Goal: Task Accomplishment & Management: Use online tool/utility

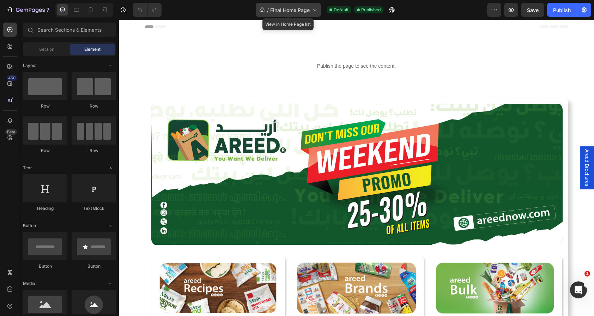
click at [296, 10] on span "Final Home Page" at bounding box center [289, 9] width 39 height 7
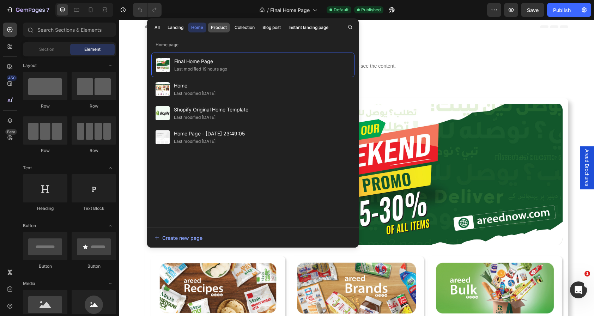
click at [218, 24] on button "Product" at bounding box center [219, 28] width 22 height 10
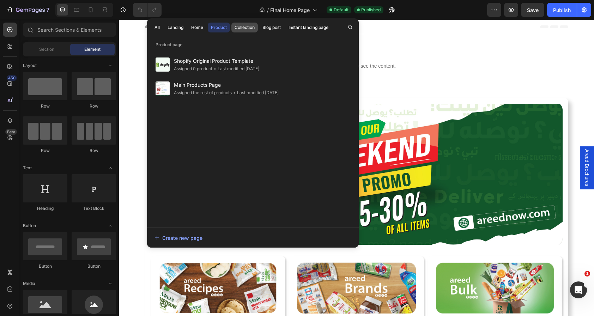
click at [246, 25] on div "Collection" at bounding box center [244, 27] width 20 height 6
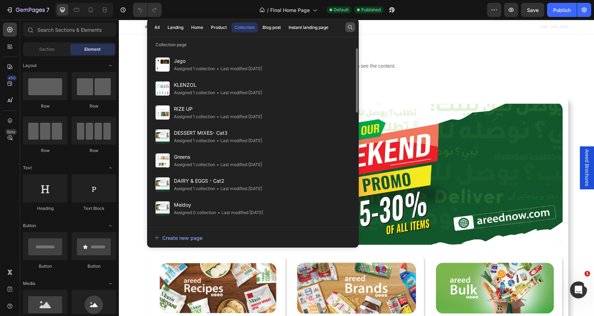
click at [346, 25] on button "button" at bounding box center [350, 27] width 10 height 10
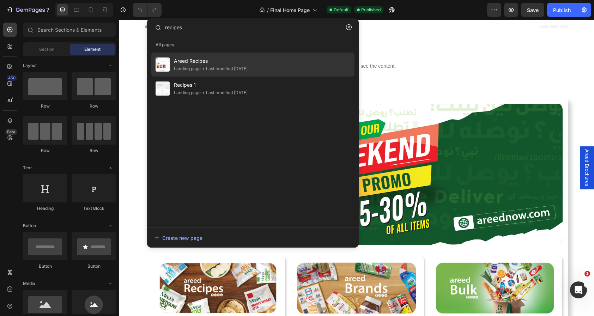
type input "recipes"
click at [309, 61] on div "Areed Recipes Landing page • Last modified 2 days ago" at bounding box center [252, 65] width 203 height 24
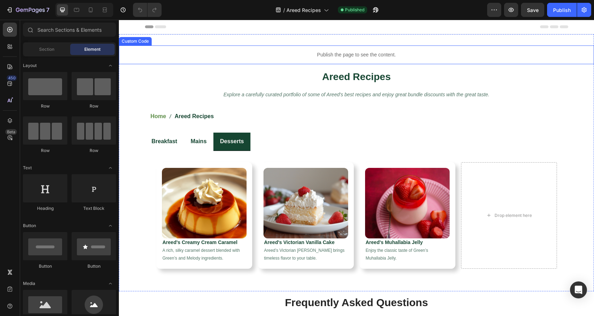
click at [337, 58] on p "Publish the page to see the content." at bounding box center [356, 54] width 475 height 7
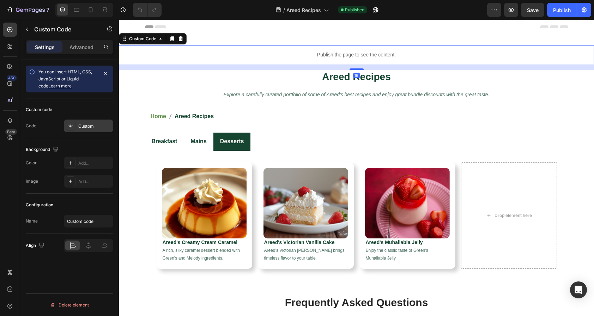
click at [76, 125] on div "Custom" at bounding box center [88, 125] width 49 height 13
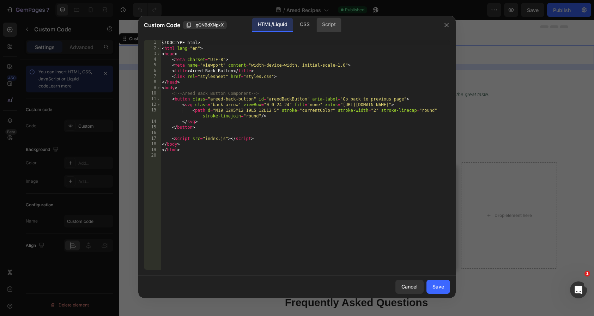
click at [326, 21] on div "Script" at bounding box center [328, 25] width 25 height 14
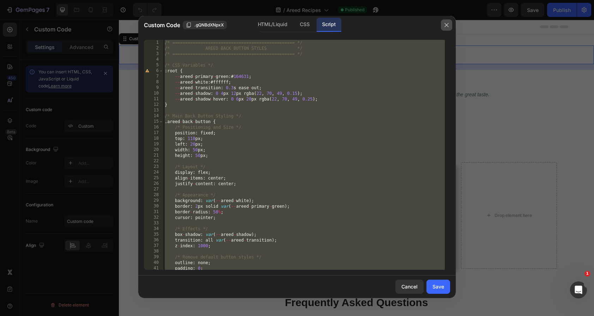
click at [448, 26] on icon "button" at bounding box center [446, 25] width 6 height 6
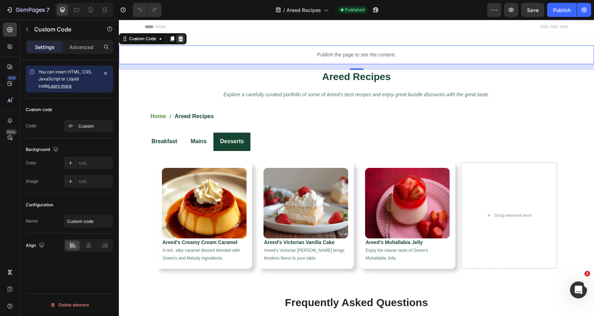
click at [183, 37] on icon at bounding box center [180, 38] width 5 height 5
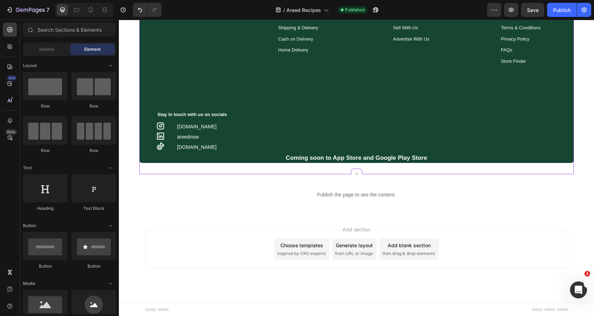
scroll to position [451, 0]
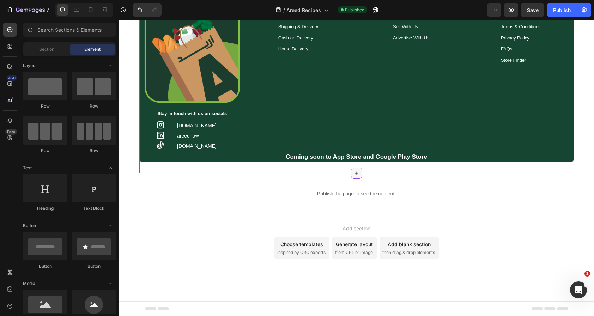
click at [358, 177] on div at bounding box center [356, 172] width 11 height 11
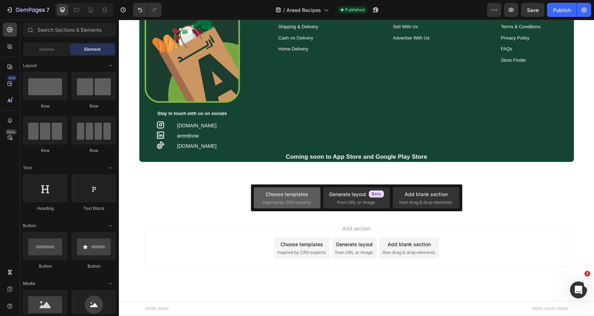
click at [303, 198] on div "Choose templates inspired by CRO experts" at bounding box center [286, 197] width 49 height 15
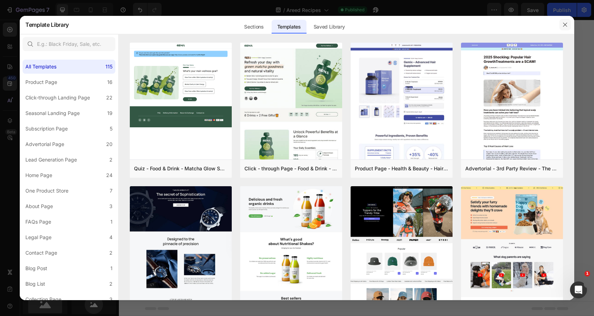
click at [564, 27] on icon "button" at bounding box center [565, 25] width 6 height 6
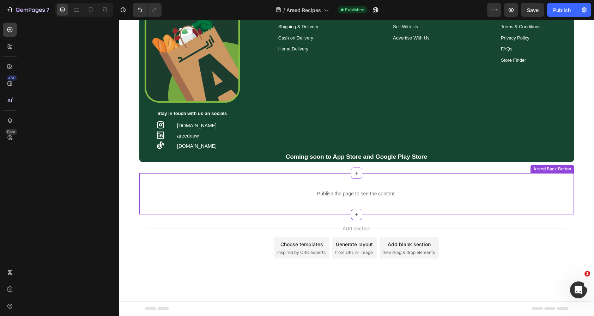
click at [368, 195] on p "Publish the page to see the content." at bounding box center [356, 193] width 434 height 7
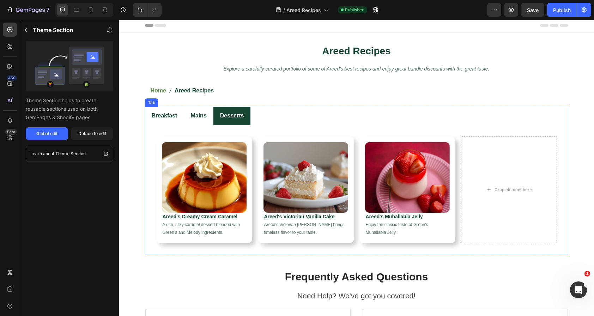
scroll to position [0, 0]
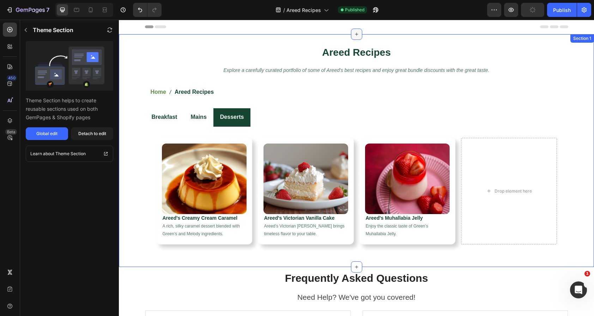
click at [356, 34] on icon at bounding box center [357, 34] width 6 height 6
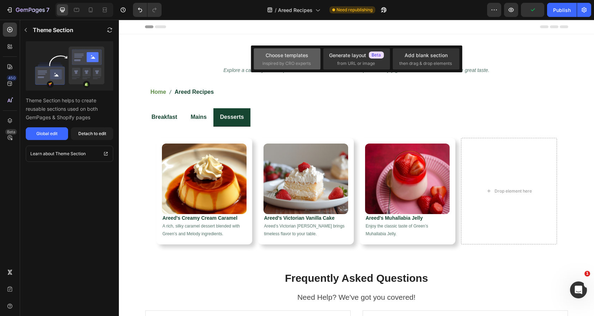
click at [299, 50] on div "Choose templates inspired by CRO experts" at bounding box center [286, 58] width 67 height 21
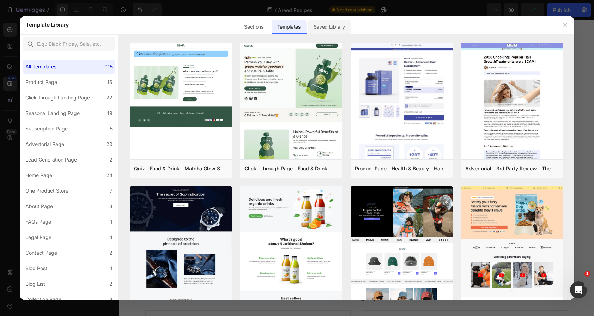
click at [332, 30] on div "Saved Library" at bounding box center [329, 27] width 43 height 14
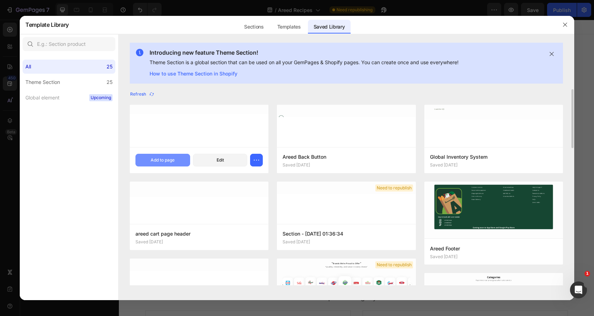
click at [164, 160] on div "Add to page" at bounding box center [163, 160] width 24 height 6
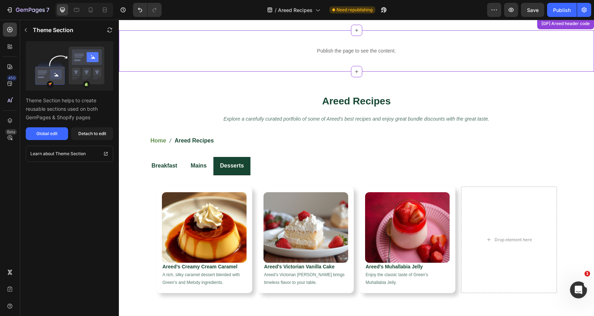
scroll to position [14, 0]
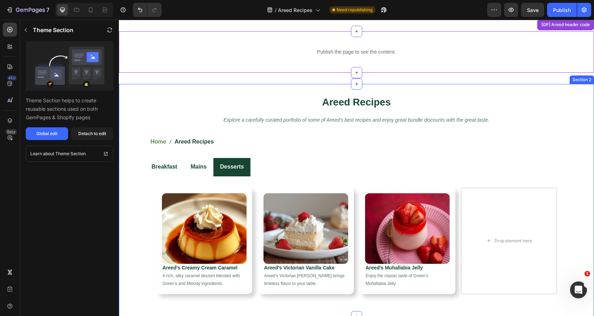
click at [310, 91] on div "Areed Recipes Heading Explore a carefully curated portfolio of some of Areed's …" at bounding box center [356, 200] width 475 height 233
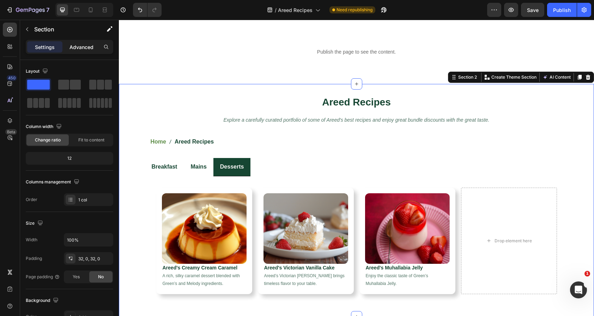
click at [85, 48] on p "Advanced" at bounding box center [81, 46] width 24 height 7
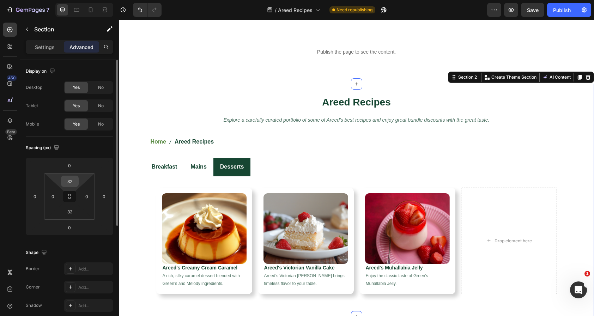
click at [73, 182] on input "32" at bounding box center [70, 181] width 14 height 11
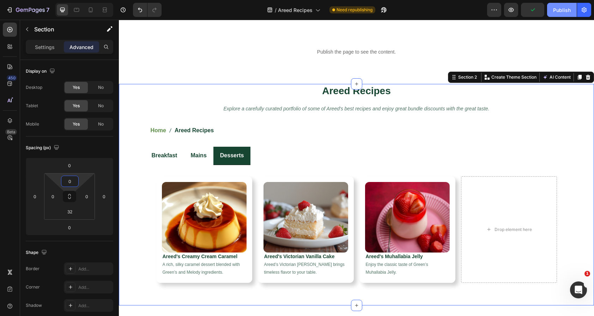
type input "0"
click at [559, 8] on div "Publish" at bounding box center [562, 9] width 18 height 7
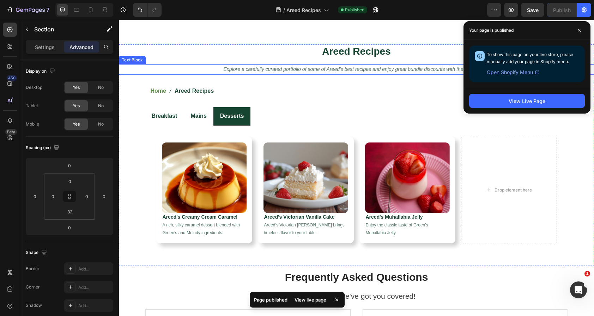
scroll to position [53, 0]
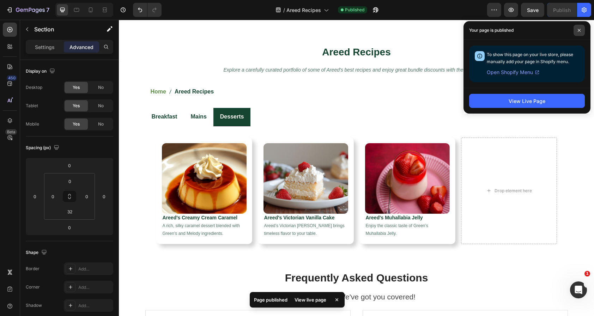
click at [578, 31] on icon at bounding box center [579, 31] width 4 height 4
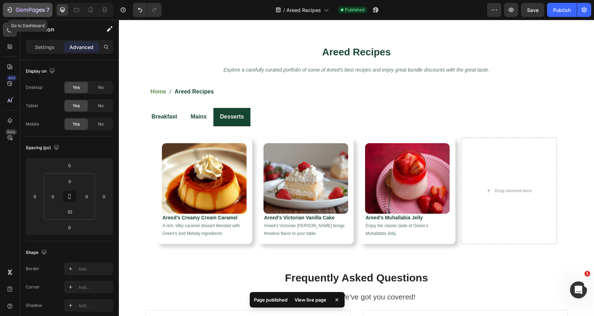
click at [32, 6] on div "7" at bounding box center [32, 10] width 33 height 8
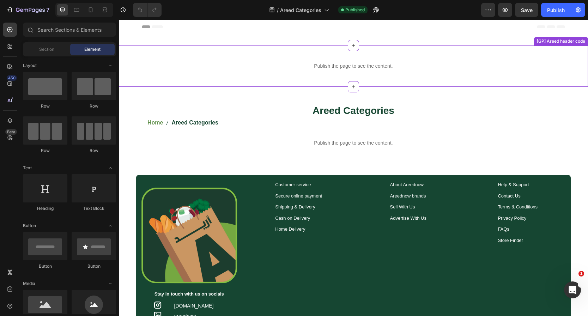
click at [357, 61] on div "Publish the page to see the content." at bounding box center [353, 66] width 469 height 19
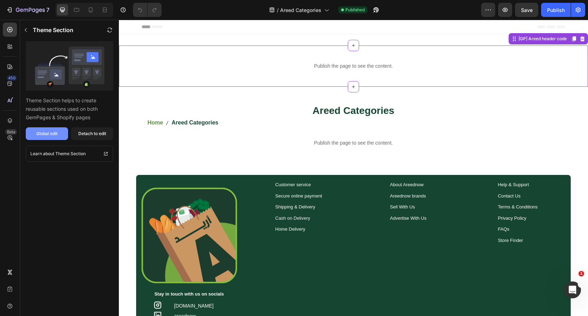
click at [41, 129] on button "Global edit" at bounding box center [47, 133] width 42 height 13
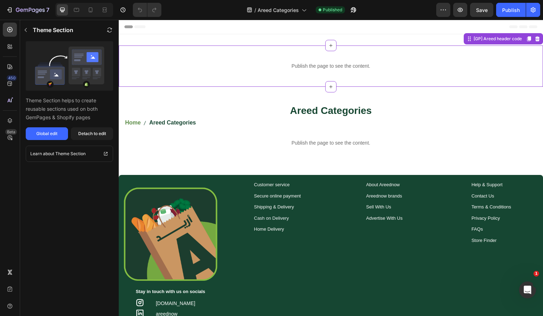
click at [280, 95] on div "Publish the page to see the content. Custom Code [GP] Areed header code Areed C…" at bounding box center [331, 224] width 424 height 358
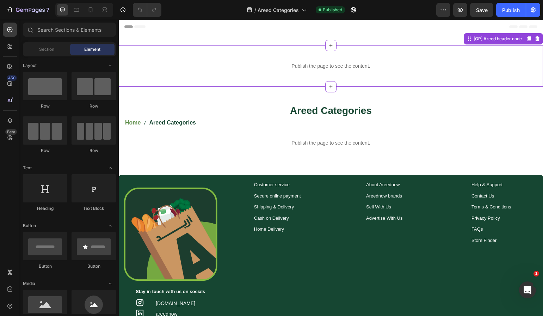
click at [299, 65] on p "Publish the page to see the content." at bounding box center [331, 65] width 424 height 7
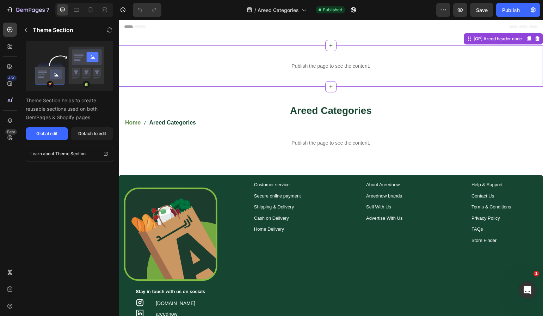
click at [306, 60] on div "Publish the page to see the content." at bounding box center [331, 66] width 424 height 19
click at [288, 110] on h2 "Areed Categories" at bounding box center [331, 111] width 412 height 14
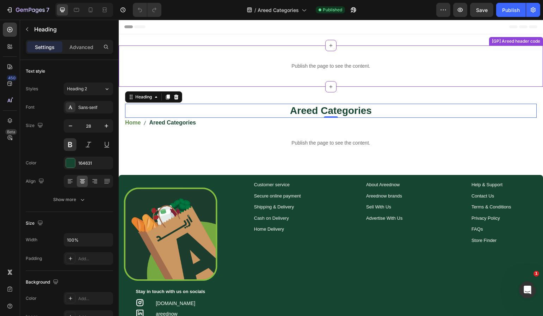
click at [315, 57] on div "Publish the page to see the content." at bounding box center [331, 66] width 424 height 19
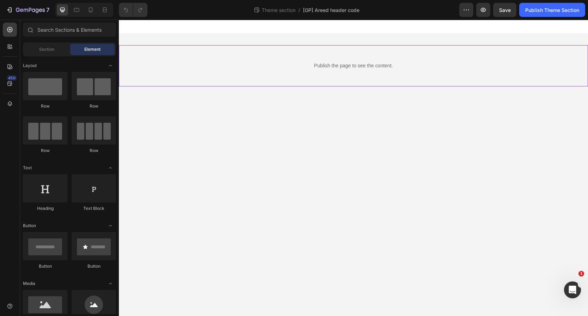
click at [334, 71] on div "Publish the page to see the content." at bounding box center [353, 65] width 469 height 19
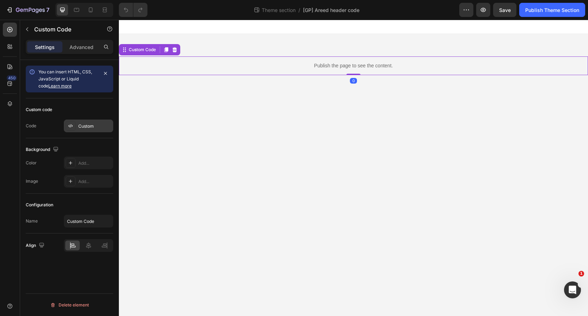
click at [84, 130] on div "Custom" at bounding box center [88, 125] width 49 height 13
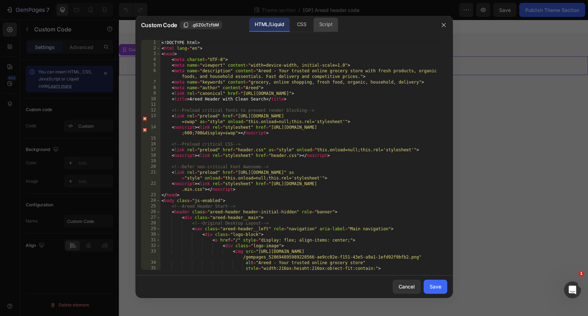
click at [320, 27] on div "Script" at bounding box center [325, 25] width 25 height 14
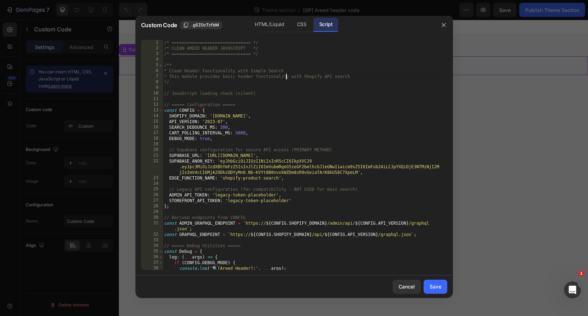
click at [286, 79] on div "/* =============================== */ /* CLEAN AREED HEADER JAVASCRIPT */ /* ==…" at bounding box center [301, 160] width 279 height 241
type textarea "} };"
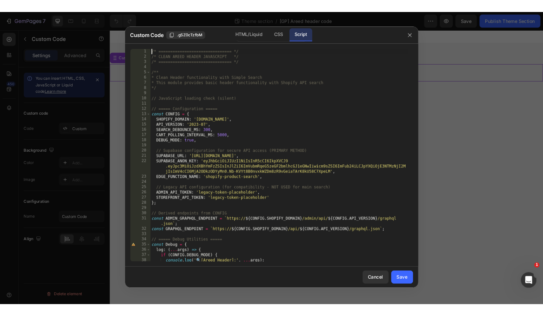
scroll to position [11321, 0]
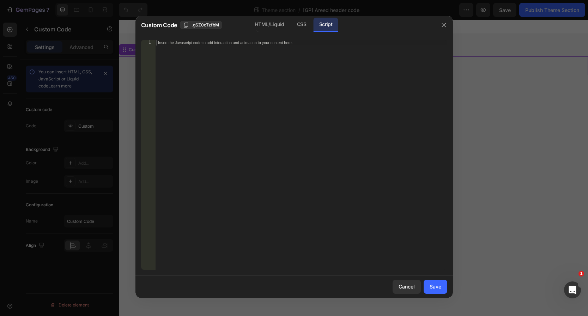
paste textarea "};"
type textarea "};"
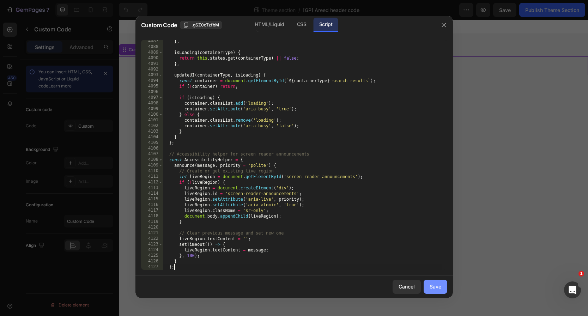
click at [437, 288] on div "Save" at bounding box center [435, 286] width 12 height 7
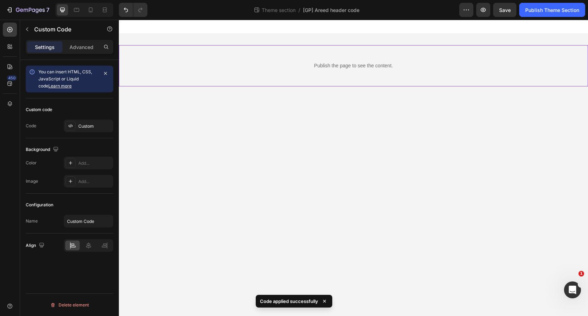
click at [243, 49] on div "Publish the page to see the content. Custom Code" at bounding box center [353, 65] width 469 height 41
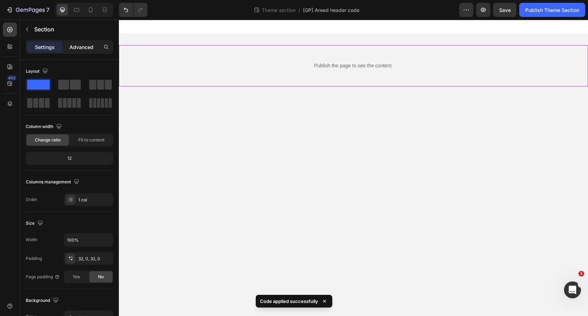
click at [90, 49] on p "Advanced" at bounding box center [81, 46] width 24 height 7
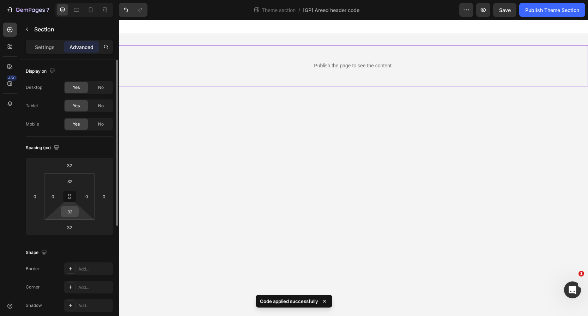
click at [70, 210] on input "32" at bounding box center [70, 211] width 14 height 11
type input "0"
click at [70, 182] on input "32" at bounding box center [70, 181] width 14 height 11
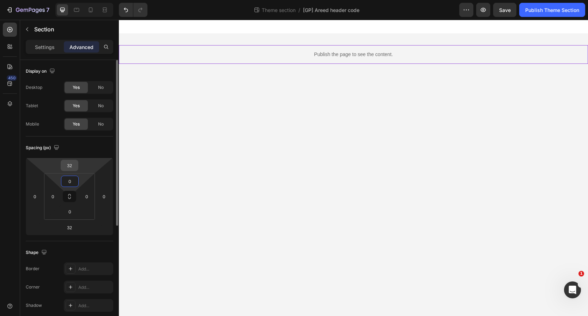
type input "0"
click at [73, 164] on input "32" at bounding box center [69, 165] width 14 height 11
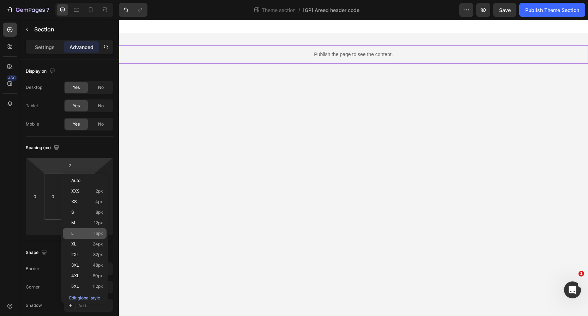
click at [84, 232] on p "L 16px" at bounding box center [87, 233] width 32 height 5
type input "16"
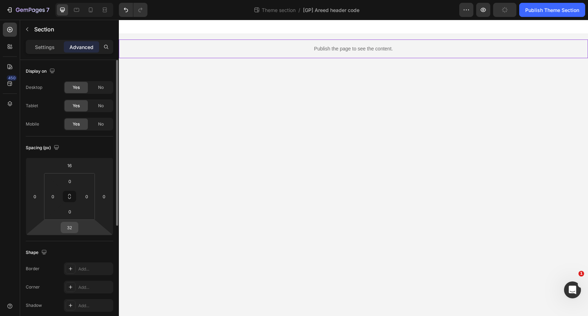
click at [71, 232] on input "32" at bounding box center [69, 227] width 14 height 11
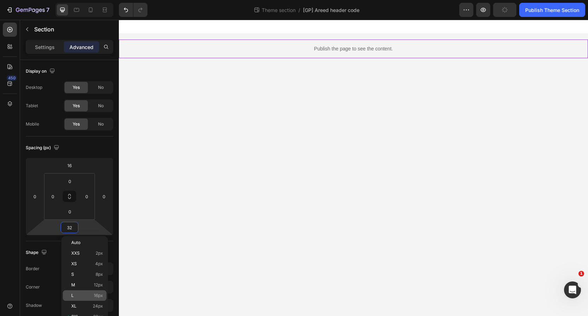
click at [82, 294] on p "L 16px" at bounding box center [87, 295] width 32 height 5
type input "16"
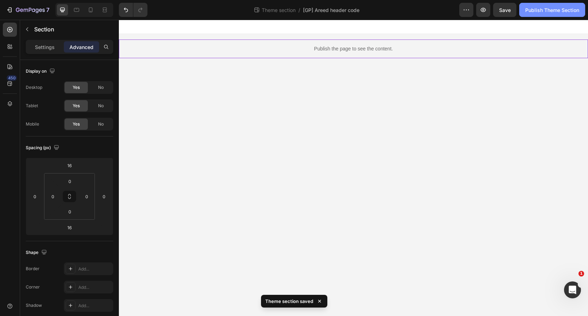
click at [540, 9] on div "Publish Theme Section" at bounding box center [552, 9] width 54 height 7
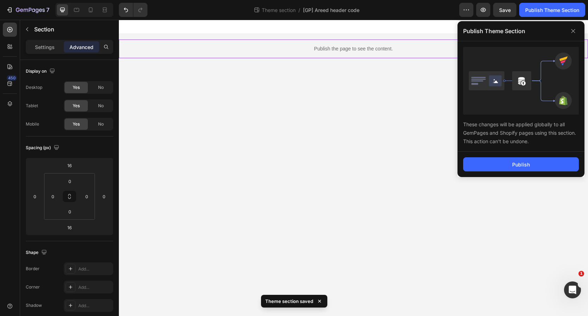
drag, startPoint x: 524, startPoint y: 163, endPoint x: 466, endPoint y: 121, distance: 71.3
click at [523, 163] on div "Publish" at bounding box center [521, 164] width 18 height 7
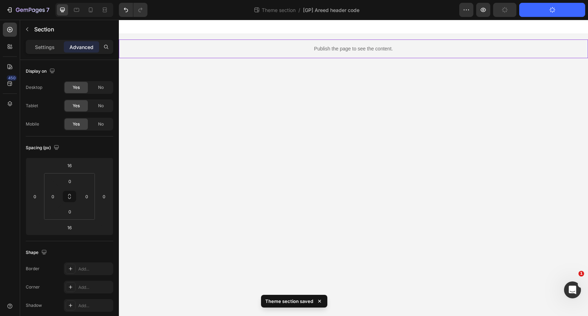
click at [313, 38] on div "Publish the page to see the content. Custom Code Root Drag & drop element from …" at bounding box center [353, 39] width 469 height 38
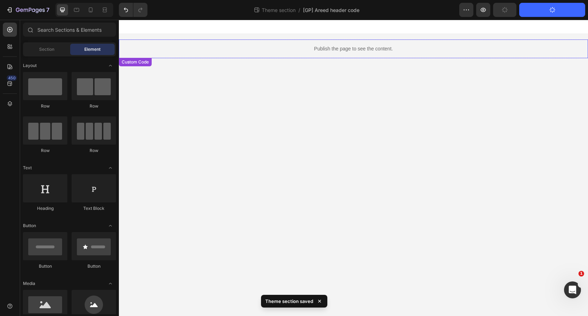
click at [310, 53] on div "Publish the page to see the content." at bounding box center [353, 48] width 469 height 19
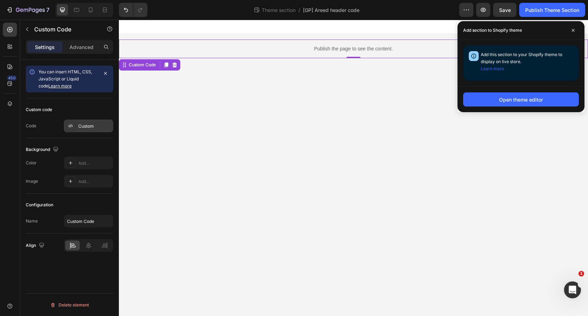
click at [82, 124] on div "Custom" at bounding box center [94, 126] width 33 height 6
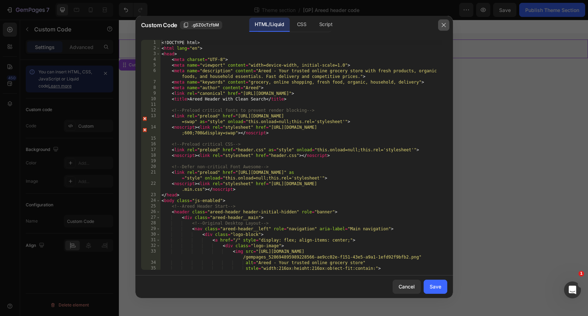
click at [445, 23] on button "button" at bounding box center [443, 24] width 11 height 11
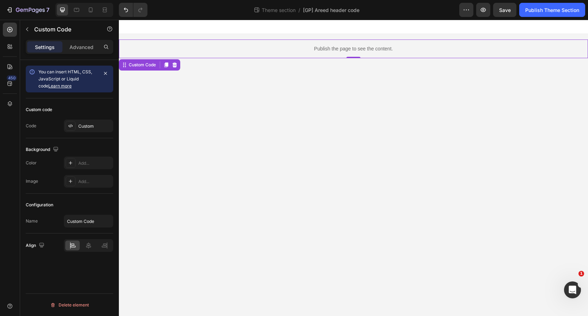
click at [333, 36] on div "Publish the page to see the content. Custom Code 0 Root Drag & drop element fro…" at bounding box center [353, 39] width 469 height 38
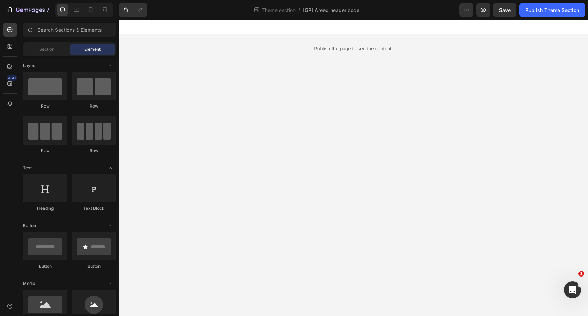
click at [315, 59] on body "Publish the page to see the content. Custom Code Root Drag & drop element from …" at bounding box center [353, 168] width 469 height 296
click at [317, 51] on p "Publish the page to see the content." at bounding box center [353, 48] width 469 height 7
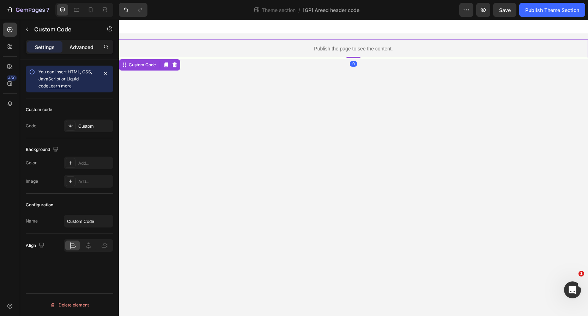
click at [77, 50] on p "Advanced" at bounding box center [81, 46] width 24 height 7
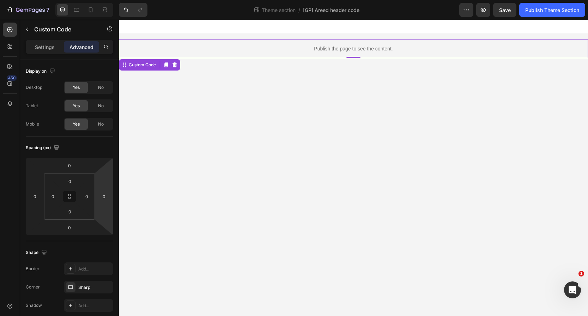
click at [268, 63] on body "Publish the page to see the content. Custom Code 0 Root Drag & drop element fro…" at bounding box center [353, 168] width 469 height 296
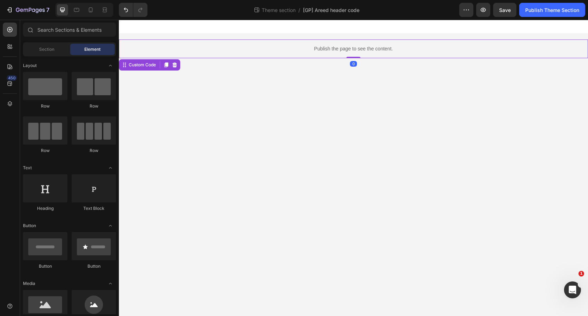
click at [300, 55] on div "Publish the page to see the content." at bounding box center [353, 48] width 469 height 19
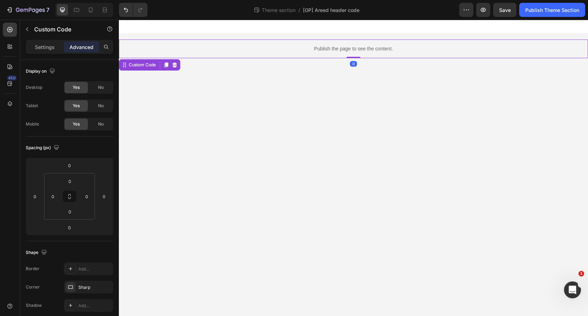
click at [303, 62] on body "Publish the page to see the content. Custom Code 0 Root Drag & drop element fro…" at bounding box center [353, 168] width 469 height 296
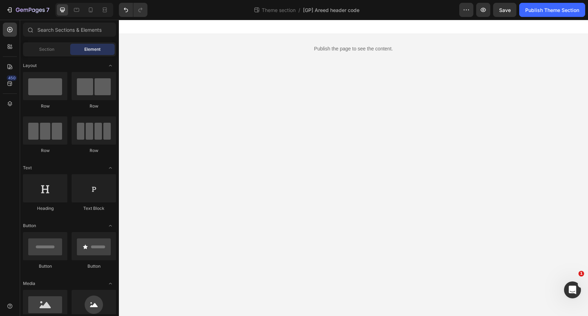
click at [261, 59] on body "Publish the page to see the content. Custom Code Root Drag & drop element from …" at bounding box center [353, 168] width 469 height 296
click at [283, 29] on div at bounding box center [353, 27] width 469 height 14
drag, startPoint x: 281, startPoint y: 39, endPoint x: 282, endPoint y: 51, distance: 11.7
click at [281, 40] on div "Publish the page to see the content. Custom Code Root Drag & drop element from …" at bounding box center [353, 39] width 469 height 38
click at [282, 52] on p "Publish the page to see the content." at bounding box center [353, 48] width 469 height 7
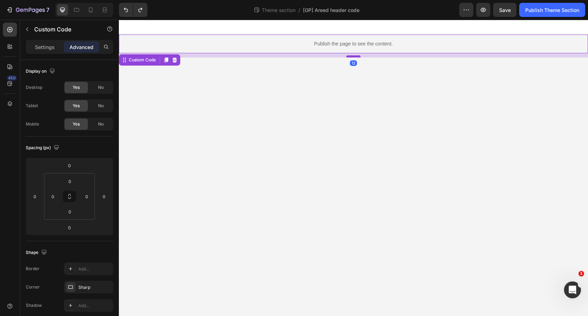
drag, startPoint x: 354, startPoint y: 52, endPoint x: 356, endPoint y: 56, distance: 4.5
click at [356, 56] on div at bounding box center [353, 56] width 14 height 2
type input "12"
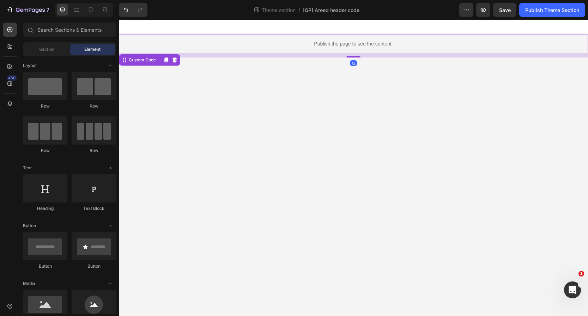
click at [348, 80] on body "Publish the page to see the content. Custom Code 12 Root Drag & drop element fr…" at bounding box center [353, 168] width 469 height 296
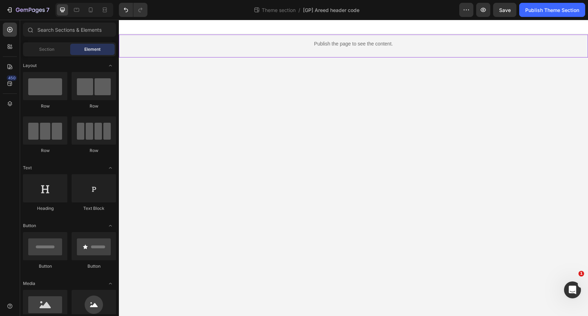
click at [376, 54] on div "Publish the page to see the content. Custom Code" at bounding box center [353, 46] width 469 height 23
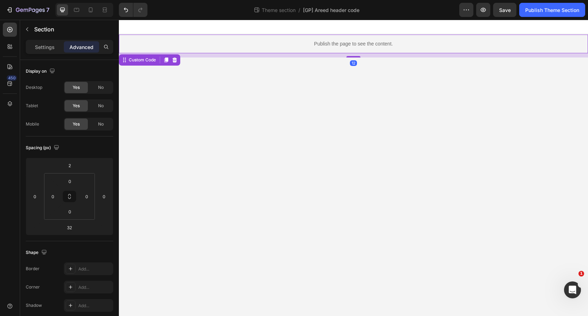
click at [330, 35] on div "Publish the page to see the content." at bounding box center [353, 44] width 469 height 19
click at [325, 55] on div "12" at bounding box center [353, 55] width 469 height 4
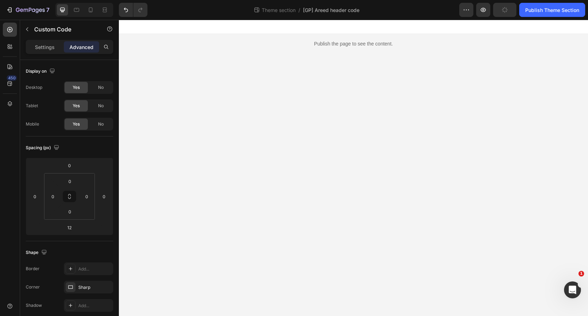
click at [321, 77] on body "Publish the page to see the content. Custom Code Root Drag & drop element from …" at bounding box center [353, 168] width 469 height 296
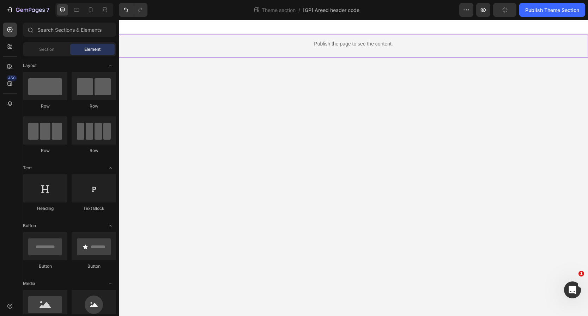
click at [329, 50] on div "Publish the page to see the content." at bounding box center [353, 44] width 469 height 19
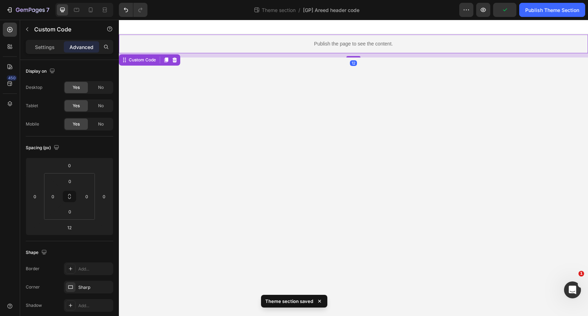
click at [326, 54] on div "12" at bounding box center [353, 55] width 469 height 4
click at [342, 52] on div "Publish the page to see the content." at bounding box center [353, 44] width 469 height 19
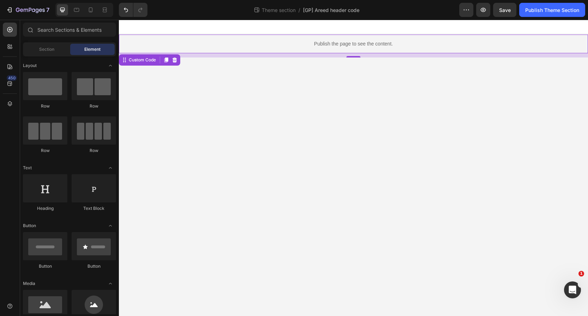
click at [337, 59] on body "Publish the page to see the content. Custom Code 12 Root Drag & drop element fr…" at bounding box center [353, 168] width 469 height 296
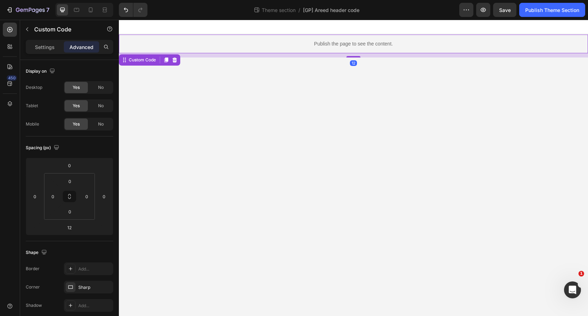
click at [331, 52] on div "Publish the page to see the content." at bounding box center [353, 44] width 469 height 19
click at [322, 55] on div "12" at bounding box center [353, 55] width 469 height 4
click at [336, 31] on div at bounding box center [353, 27] width 469 height 14
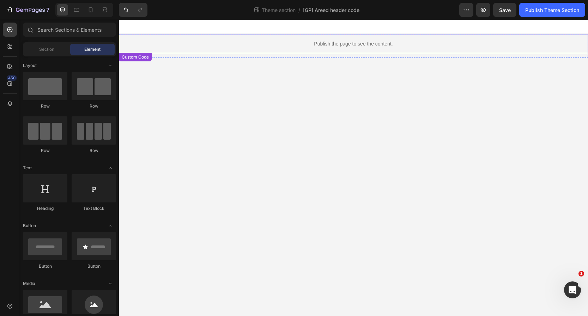
click at [333, 35] on div "Publish the page to see the content." at bounding box center [353, 44] width 469 height 19
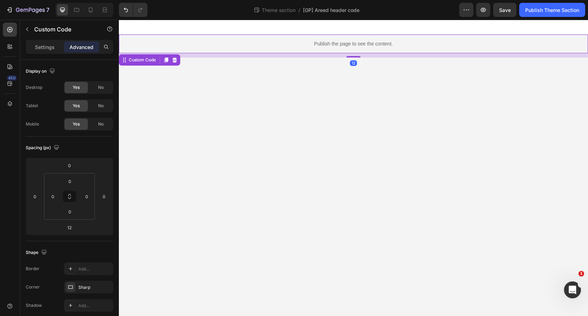
click at [334, 33] on div at bounding box center [353, 27] width 469 height 14
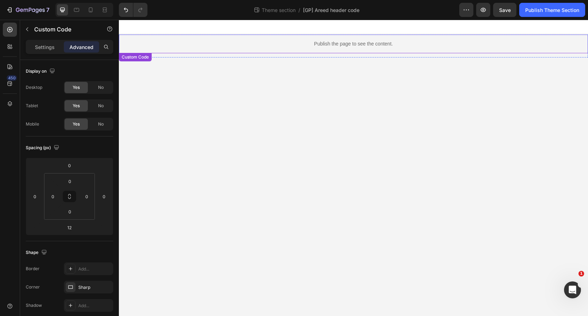
click at [332, 36] on div "Publish the page to see the content." at bounding box center [353, 44] width 469 height 19
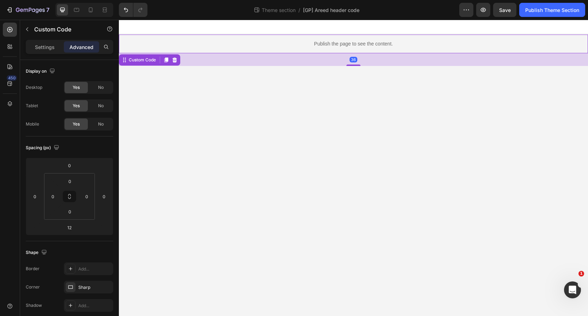
drag, startPoint x: 357, startPoint y: 56, endPoint x: 333, endPoint y: 124, distance: 72.2
click at [335, 53] on div "36" at bounding box center [353, 53] width 469 height 0
type input "196"
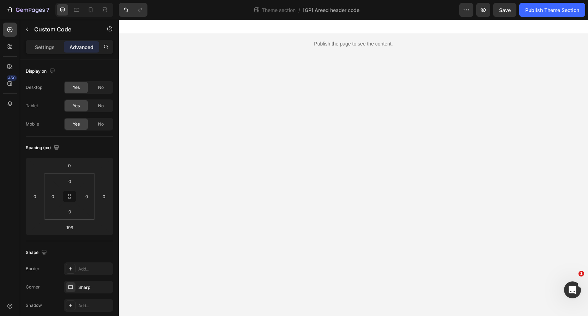
click at [313, 160] on body "Publish the page to see the content. Custom Code Root Drag & drop element from …" at bounding box center [353, 168] width 469 height 296
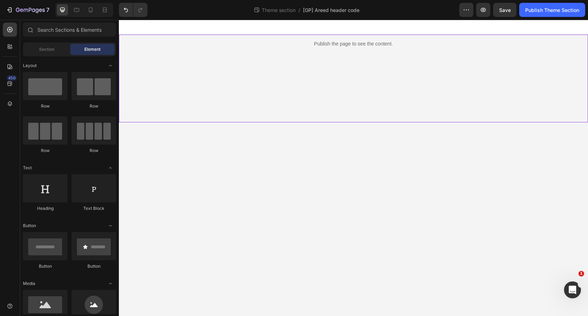
click at [384, 76] on div "Publish the page to see the content. Custom Code" at bounding box center [353, 79] width 469 height 88
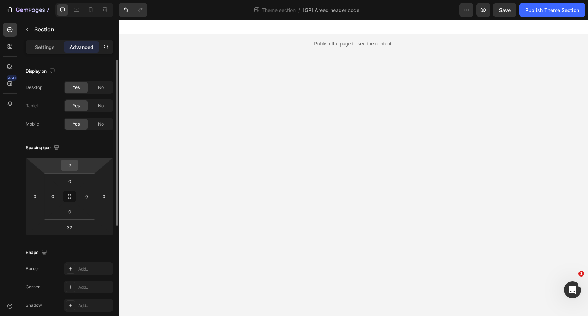
click at [72, 164] on input "2" at bounding box center [69, 165] width 14 height 11
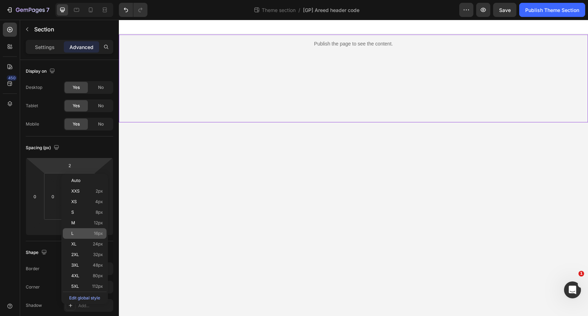
click at [94, 231] on span "16px" at bounding box center [98, 233] width 9 height 5
type input "16"
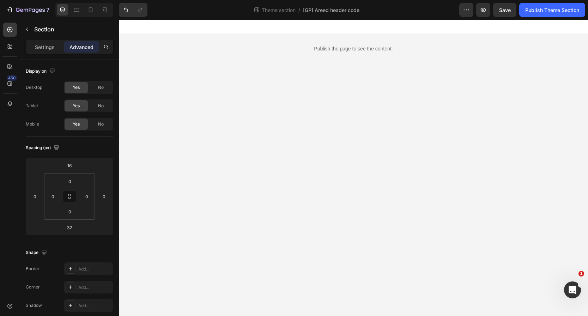
click at [283, 36] on div "Publish the page to see the content. Custom Code Root Drag & drop element from …" at bounding box center [353, 74] width 469 height 108
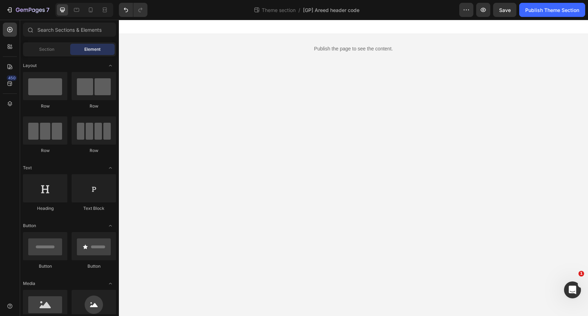
click at [282, 37] on div "Publish the page to see the content. Custom Code Root Drag & drop element from …" at bounding box center [353, 74] width 469 height 108
click at [267, 85] on div "Publish the page to see the content. Custom Code" at bounding box center [353, 83] width 469 height 88
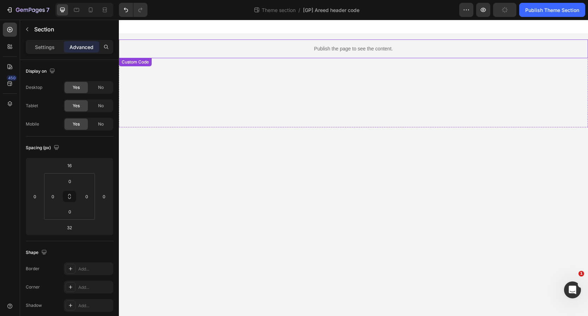
click at [309, 45] on p "Publish the page to see the content." at bounding box center [353, 48] width 469 height 7
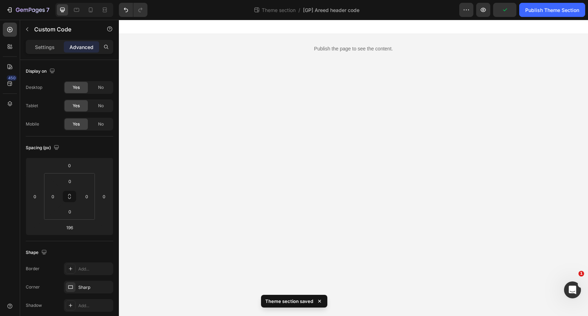
click at [337, 168] on body "Publish the page to see the content. Custom Code Root Drag & drop element from …" at bounding box center [353, 168] width 469 height 296
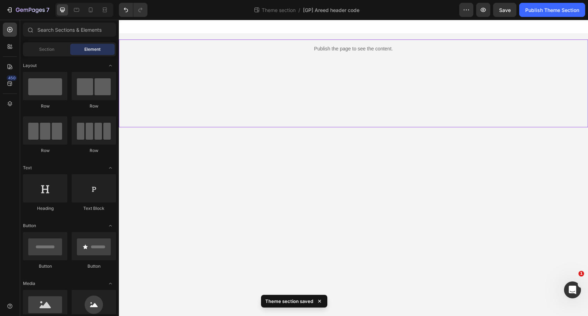
click at [335, 73] on div "Publish the page to see the content. Custom Code" at bounding box center [353, 83] width 469 height 88
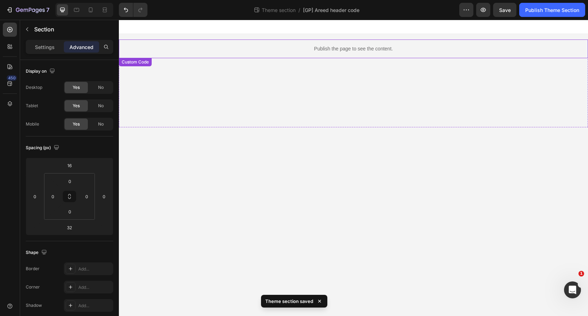
click at [322, 50] on p "Publish the page to see the content." at bounding box center [353, 48] width 469 height 7
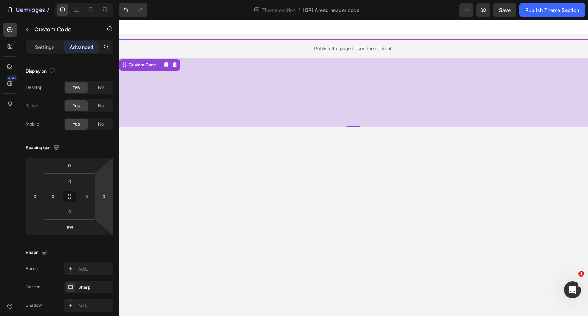
drag, startPoint x: 348, startPoint y: 123, endPoint x: 361, endPoint y: 62, distance: 62.5
click at [361, 62] on div "196" at bounding box center [353, 92] width 469 height 69
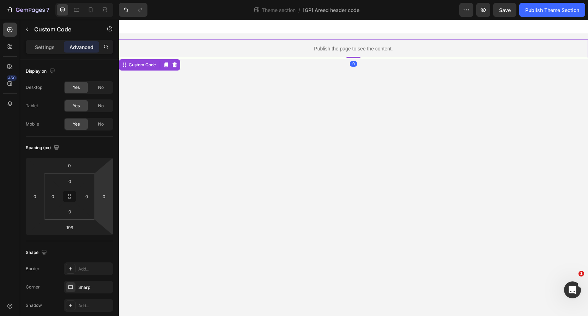
drag, startPoint x: 351, startPoint y: 125, endPoint x: 363, endPoint y: 50, distance: 76.7
click at [363, 50] on div "Publish the page to see the content. Custom Code 0" at bounding box center [353, 48] width 469 height 19
type input "0"
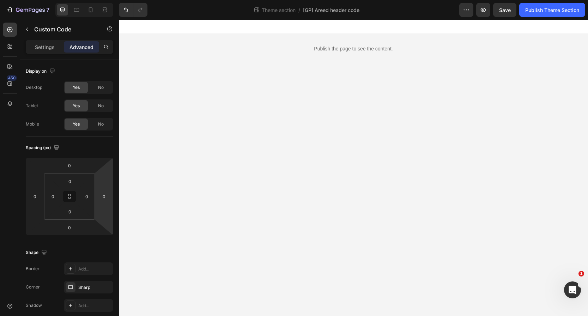
click at [337, 76] on body "Publish the page to see the content. Custom Code Root Drag & drop element from …" at bounding box center [353, 168] width 469 height 296
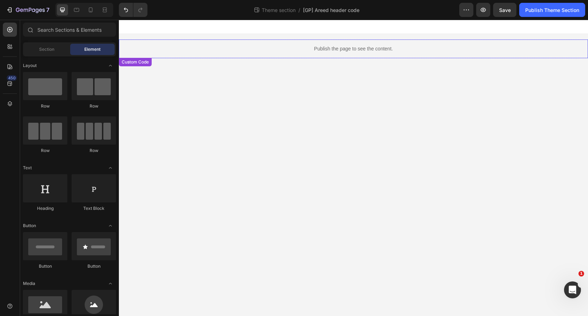
click at [337, 58] on div "Publish the page to see the content." at bounding box center [353, 48] width 469 height 19
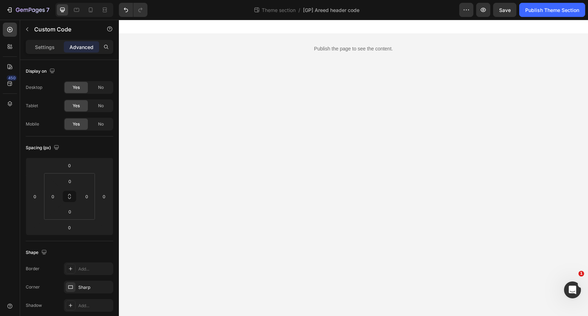
click at [340, 35] on div "Publish the page to see the content. Custom Code 0 Root Drag & drop element fro…" at bounding box center [353, 39] width 469 height 38
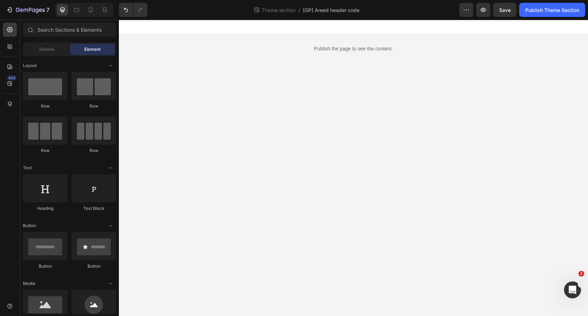
click at [339, 37] on div "Publish the page to see the content. Custom Code Root Drag & drop element from …" at bounding box center [353, 39] width 469 height 38
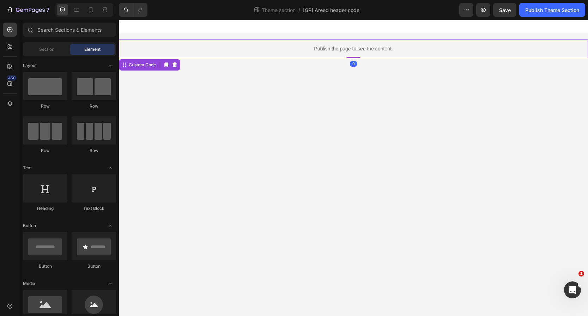
click at [336, 42] on div "Publish the page to see the content." at bounding box center [353, 48] width 469 height 19
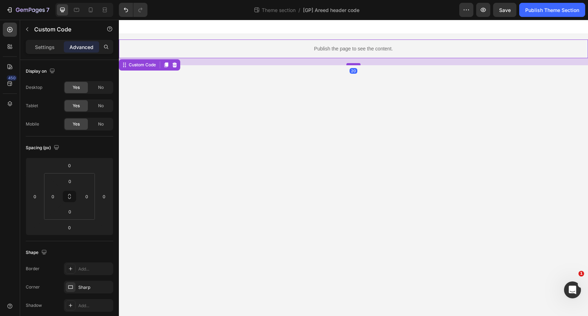
drag, startPoint x: 354, startPoint y: 56, endPoint x: 352, endPoint y: 63, distance: 7.2
click at [352, 63] on div at bounding box center [353, 64] width 14 height 2
type input "20"
click at [307, 95] on body "Publish the page to see the content. Custom Code 20 Root Drag & drop element fr…" at bounding box center [353, 168] width 469 height 296
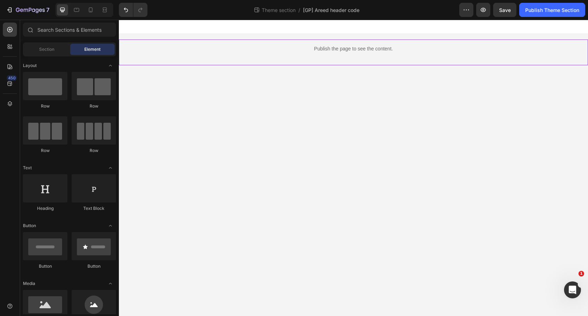
click at [333, 63] on div "Publish the page to see the content. Custom Code" at bounding box center [353, 52] width 469 height 26
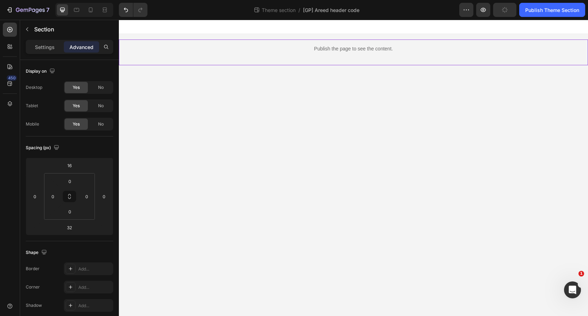
click at [335, 63] on div "Publish the page to see the content. Custom Code" at bounding box center [353, 52] width 469 height 26
click at [524, 12] on button "Publish Theme Section" at bounding box center [552, 10] width 66 height 14
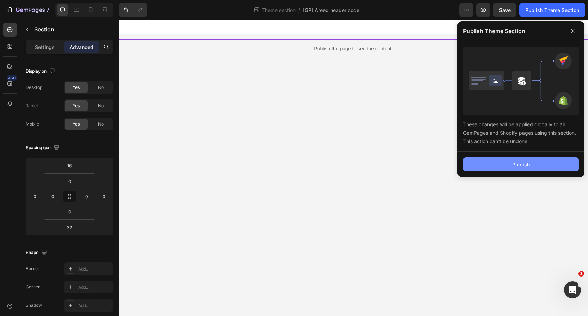
click at [482, 165] on button "Publish" at bounding box center [521, 164] width 116 height 14
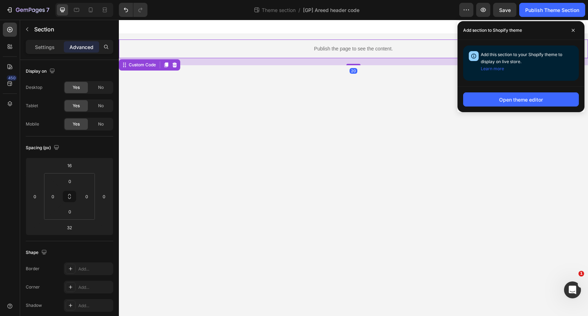
click at [365, 46] on p "Publish the page to see the content." at bounding box center [353, 48] width 469 height 7
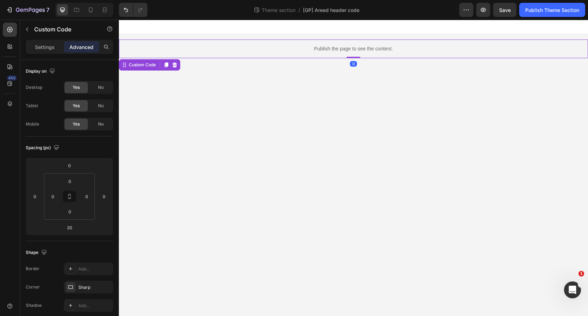
drag, startPoint x: 358, startPoint y: 59, endPoint x: 388, endPoint y: 20, distance: 49.0
click at [381, 24] on div "Publish the page to see the content. Custom Code 0 Root Drag & drop element fro…" at bounding box center [353, 39] width 469 height 38
type input "0"
click at [355, 55] on div "Publish the page to see the content." at bounding box center [353, 48] width 469 height 19
click at [531, 7] on div "Publish Theme Section" at bounding box center [552, 9] width 54 height 7
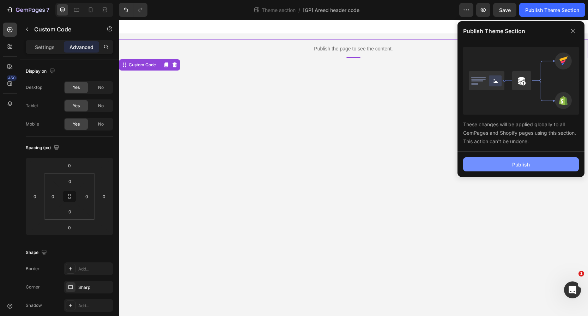
click at [526, 165] on div "Publish" at bounding box center [521, 164] width 18 height 7
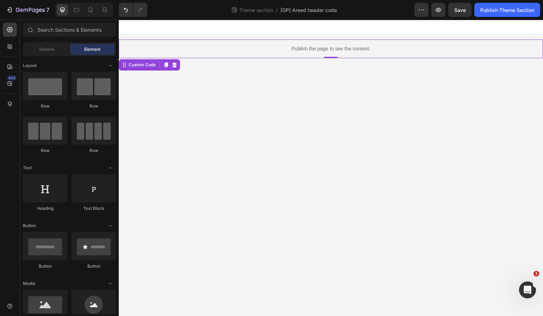
click at [212, 64] on body "Publish the page to see the content. Custom Code 0 Root Drag & drop element fro…" at bounding box center [331, 168] width 424 height 296
click at [278, 54] on div "Publish the page to see the content." at bounding box center [331, 48] width 424 height 19
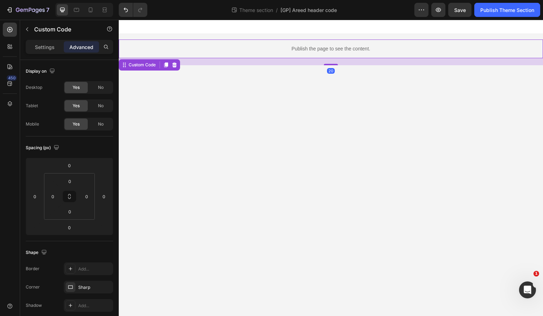
drag, startPoint x: 327, startPoint y: 57, endPoint x: 322, endPoint y: 70, distance: 13.7
click at [325, 65] on div at bounding box center [331, 64] width 14 height 1
type input "23"
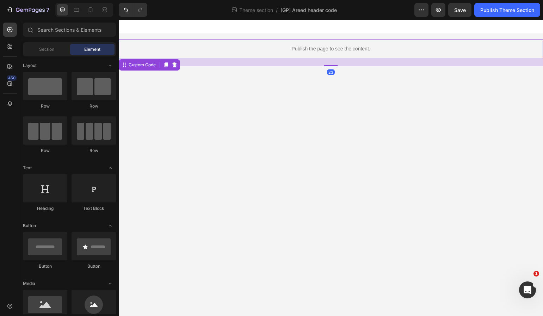
click at [292, 88] on body "Publish the page to see the content. Custom Code 23 Root Drag & drop element fr…" at bounding box center [331, 168] width 424 height 296
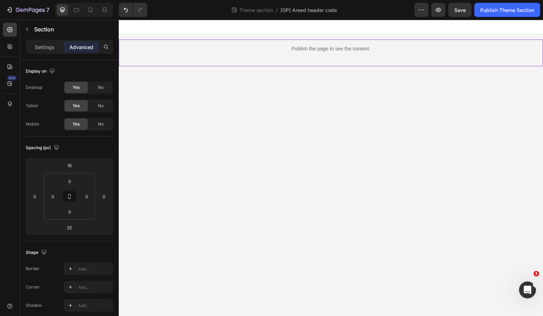
click at [297, 61] on div "Publish the page to see the content. Custom Code" at bounding box center [331, 52] width 424 height 27
click at [75, 167] on input "16" at bounding box center [69, 165] width 14 height 11
type input "0"
click at [352, 57] on div "Publish the page to see the content. Custom Code" at bounding box center [331, 47] width 424 height 27
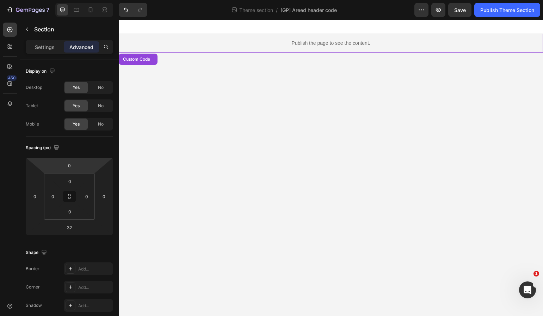
click at [353, 48] on div "Publish the page to see the content." at bounding box center [331, 43] width 424 height 19
drag, startPoint x: 334, startPoint y: 59, endPoint x: 335, endPoint y: 31, distance: 28.6
click at [335, 31] on div "Publish the page to see the content. Custom Code 0 Root Drag & drop element fro…" at bounding box center [331, 36] width 424 height 33
type input "0"
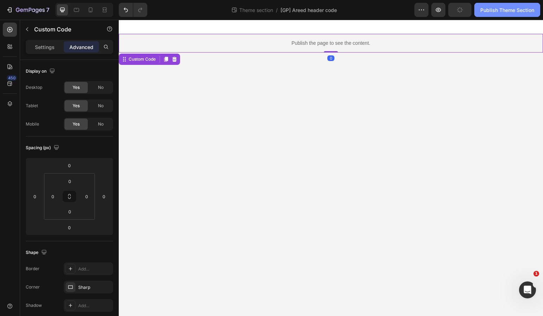
click at [523, 9] on div "Publish Theme Section" at bounding box center [507, 9] width 54 height 7
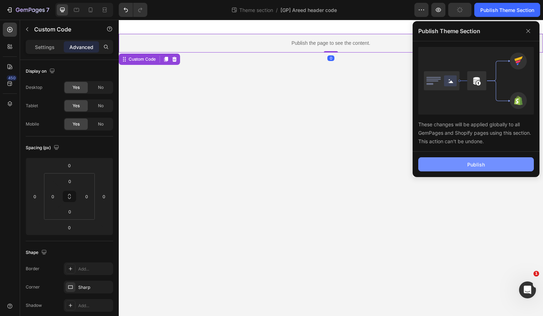
click at [467, 161] on div "Publish" at bounding box center [476, 164] width 18 height 7
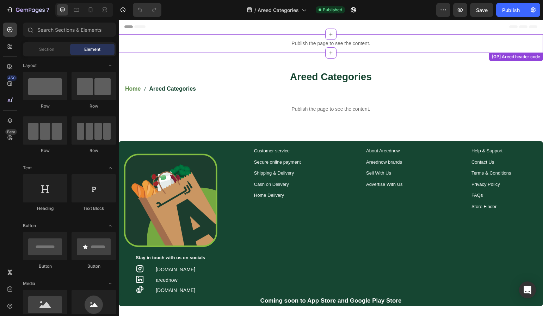
click at [279, 41] on p "Publish the page to see the content." at bounding box center [331, 43] width 424 height 7
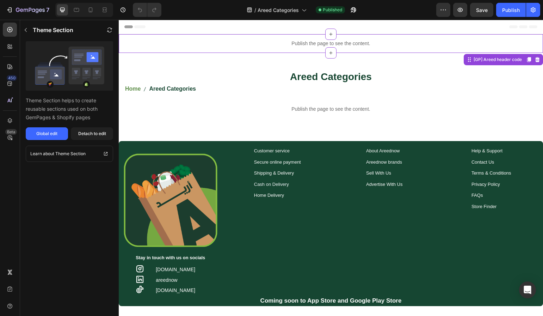
click at [316, 68] on div "Areed Categories Heading Home Areed Categories Breadcrumb Row" at bounding box center [330, 82] width 423 height 36
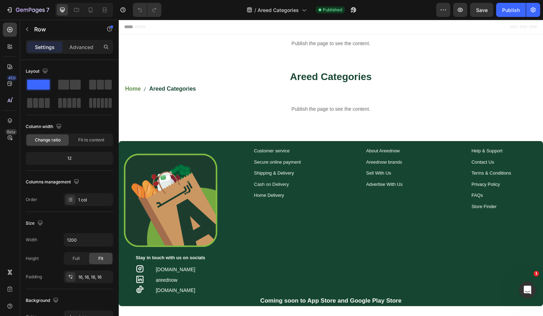
click at [347, 59] on div "Publish the page to see the content. Custom Code [GP] Areed header code Areed C…" at bounding box center [331, 202] width 424 height 336
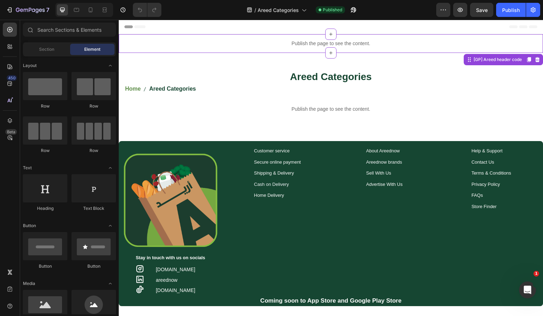
click at [306, 37] on div "Publish the page to see the content." at bounding box center [331, 43] width 424 height 19
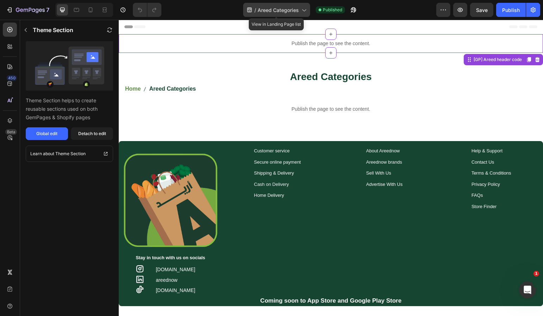
click at [292, 12] on span "Areed Categories" at bounding box center [278, 9] width 41 height 7
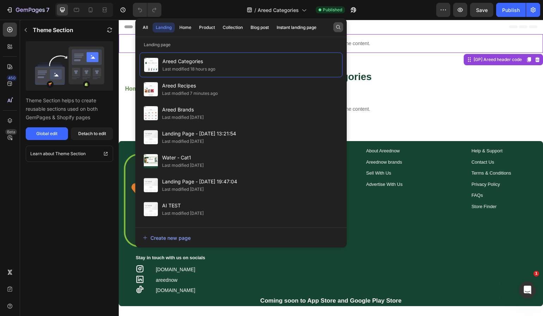
click at [337, 28] on icon "button" at bounding box center [339, 27] width 6 height 6
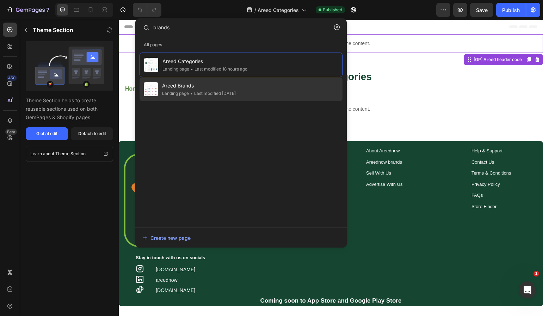
type input "brands"
click at [236, 89] on span "Areed Brands" at bounding box center [199, 85] width 74 height 8
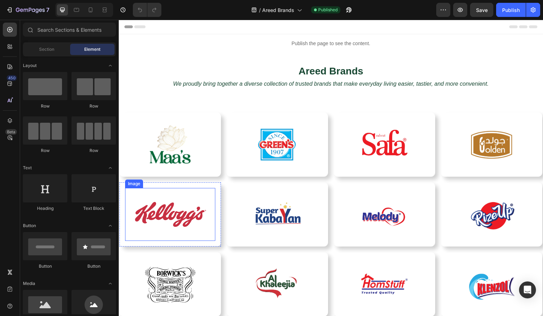
click at [176, 224] on img at bounding box center [170, 214] width 90 height 53
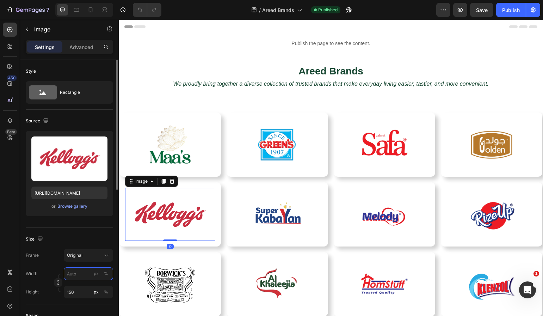
click at [86, 277] on input "px %" at bounding box center [88, 273] width 49 height 13
type input "1"
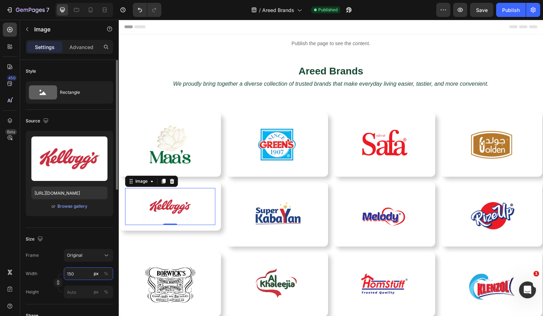
type input "150"
drag, startPoint x: 99, startPoint y: 246, endPoint x: 102, endPoint y: 253, distance: 7.6
click at [99, 246] on div "Size Frame Original Width 150 px % Height px %" at bounding box center [69, 266] width 87 height 76
click at [103, 258] on icon at bounding box center [106, 255] width 7 height 7
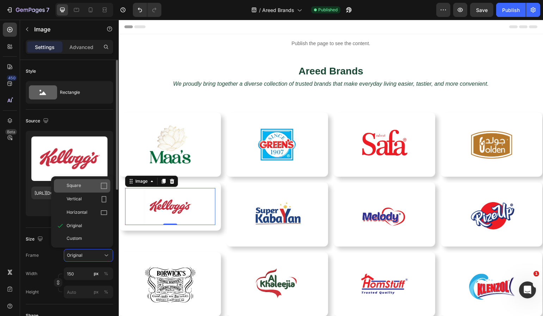
click at [86, 186] on div "Square" at bounding box center [87, 185] width 41 height 7
type input "150"
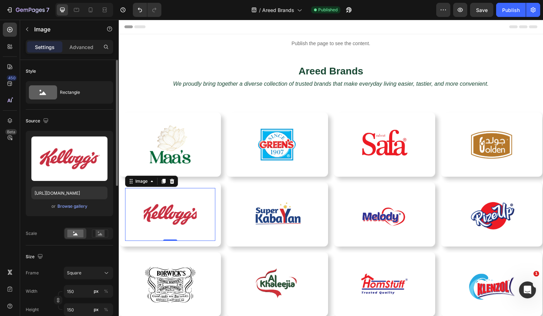
click at [185, 222] on img at bounding box center [170, 214] width 53 height 53
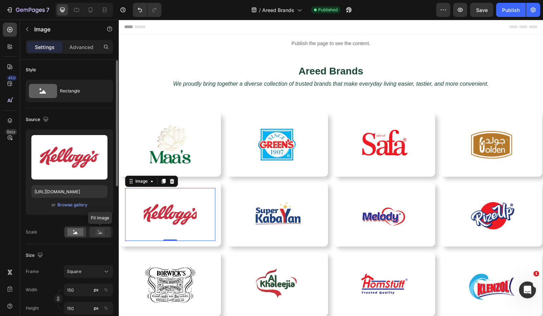
click at [103, 229] on rect at bounding box center [100, 231] width 9 height 7
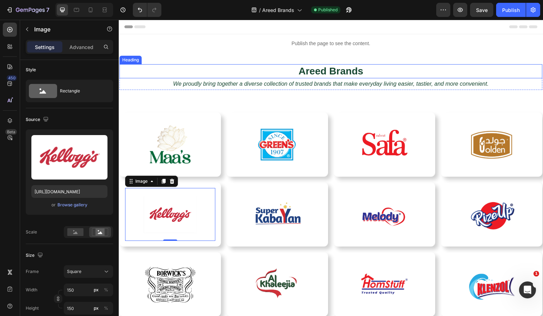
click at [262, 75] on h2 "Areed Brands" at bounding box center [330, 71] width 423 height 14
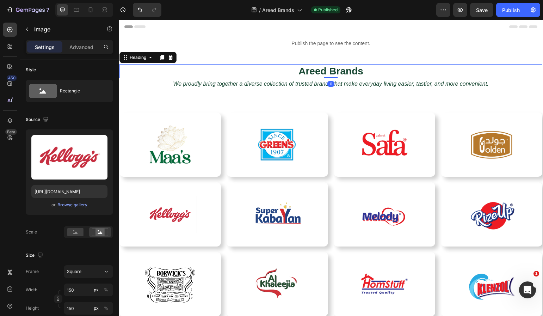
scroll to position [0, 0]
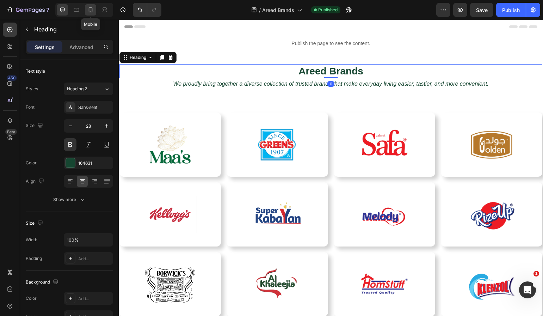
click at [89, 10] on icon at bounding box center [91, 9] width 4 height 5
type input "41"
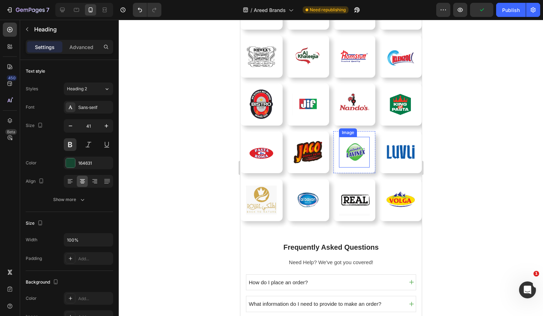
scroll to position [188, 0]
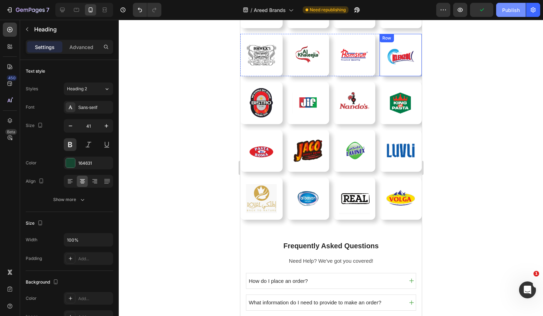
click at [511, 10] on div "Publish" at bounding box center [511, 9] width 18 height 7
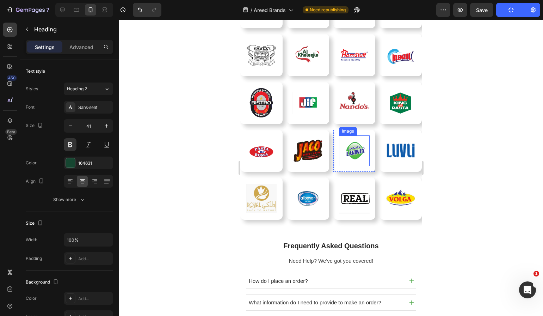
scroll to position [0, 0]
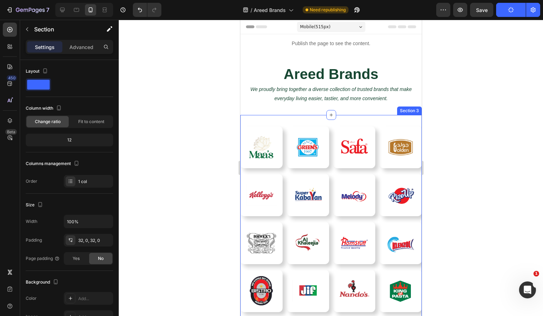
click at [285, 120] on div "Image Row Image Row Image Row Image Row Row Image Row Image Row Image Row Image…" at bounding box center [331, 270] width 182 height 310
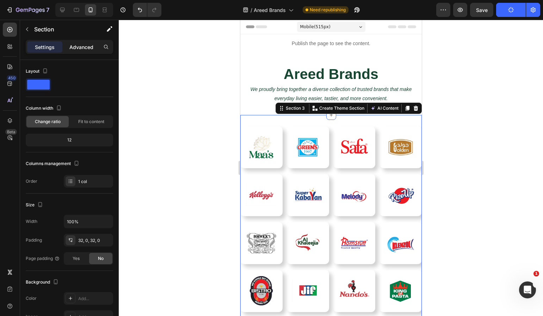
click at [83, 41] on div "Advanced" at bounding box center [81, 46] width 35 height 11
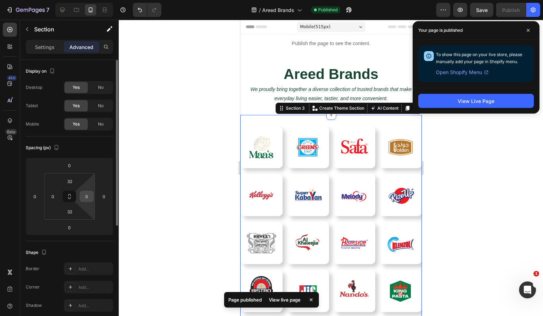
click at [84, 198] on input "0" at bounding box center [86, 196] width 11 height 11
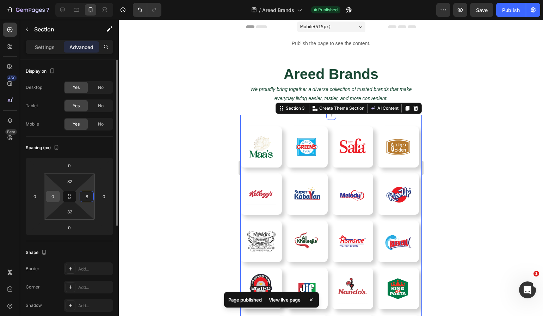
type input "8"
click at [57, 195] on input "0" at bounding box center [53, 196] width 11 height 11
type input "8"
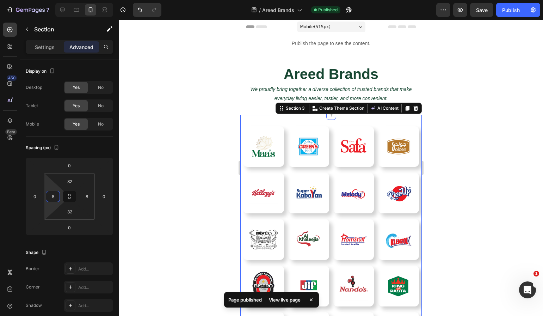
click at [161, 154] on div at bounding box center [331, 168] width 424 height 296
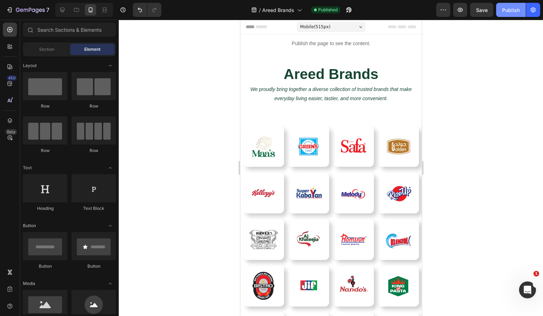
click at [504, 7] on div "Publish" at bounding box center [511, 9] width 18 height 7
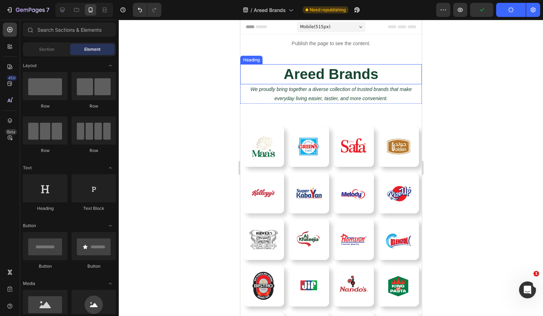
click at [370, 68] on h2 "Areed Brands" at bounding box center [331, 74] width 182 height 20
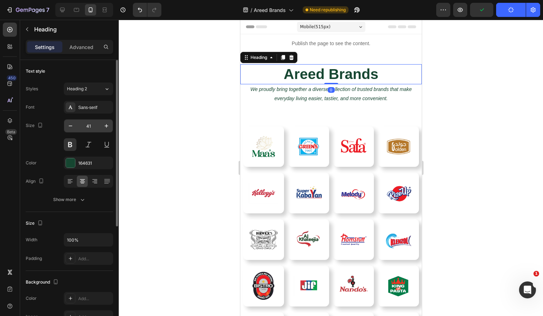
click at [91, 128] on input "41" at bounding box center [88, 125] width 23 height 13
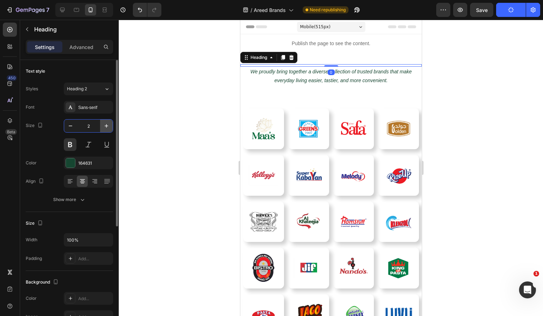
type input "28"
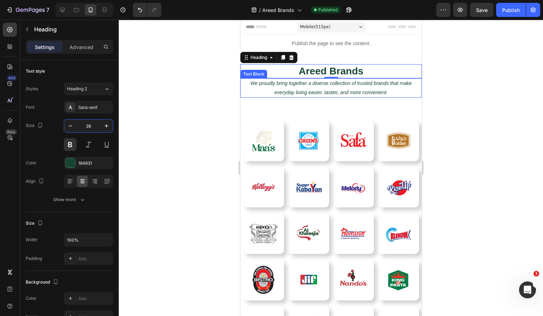
click at [359, 85] on p "We proudly bring together a diverse collection of trusted brands that make ever…" at bounding box center [331, 88] width 180 height 18
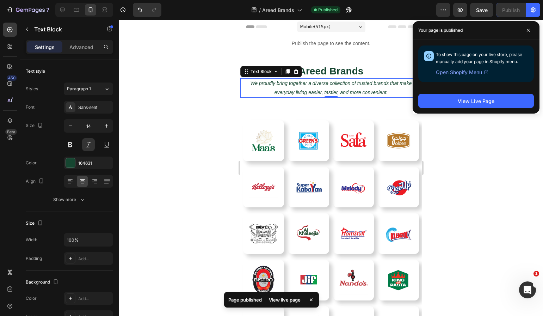
click at [162, 124] on div at bounding box center [331, 168] width 424 height 296
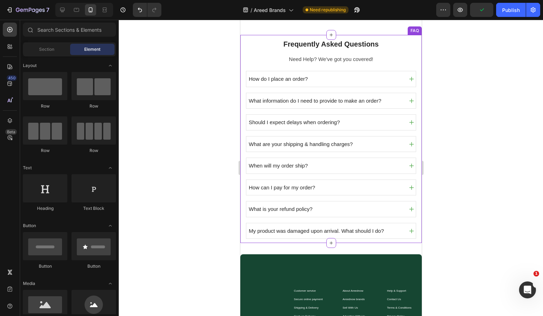
scroll to position [393, 0]
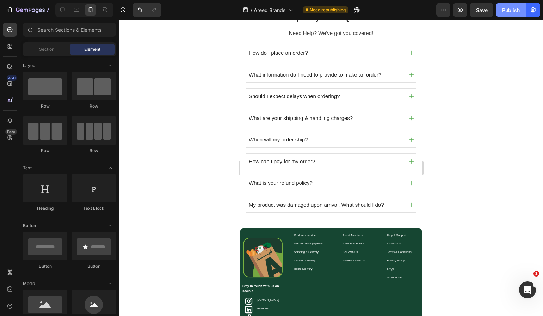
click at [513, 11] on div "Publish" at bounding box center [511, 9] width 18 height 7
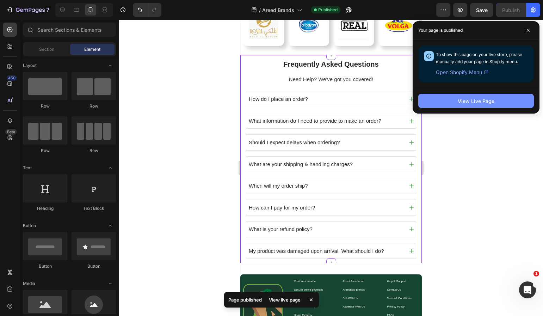
scroll to position [338, 0]
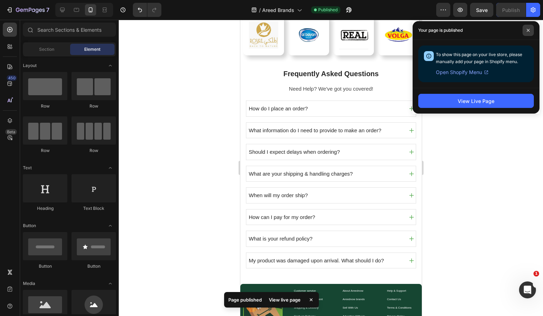
click at [530, 26] on span at bounding box center [528, 30] width 11 height 11
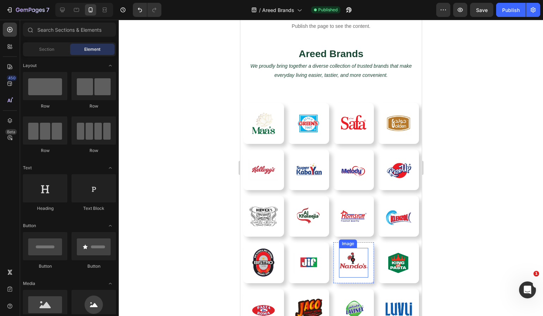
scroll to position [0, 0]
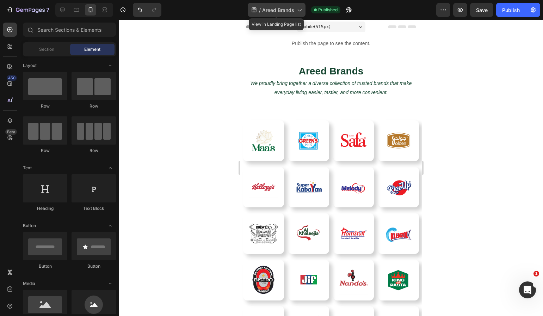
click at [262, 14] on div "/ Areed Brands" at bounding box center [277, 10] width 58 height 14
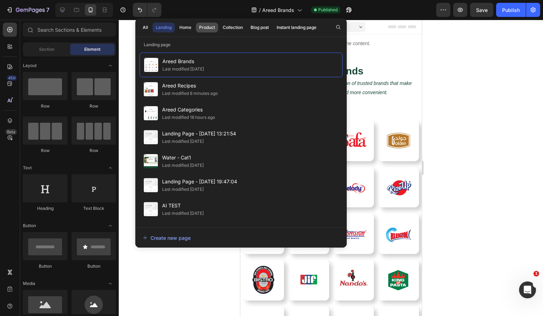
click at [213, 26] on div "Product" at bounding box center [207, 27] width 16 height 6
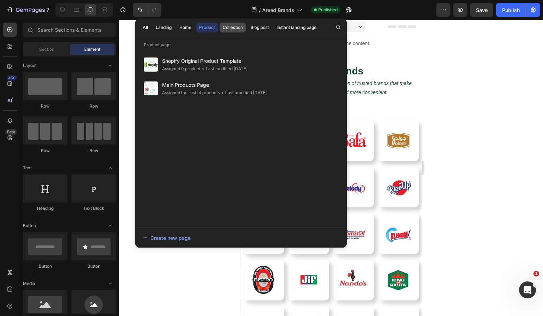
click at [241, 26] on div "Collection" at bounding box center [233, 27] width 20 height 6
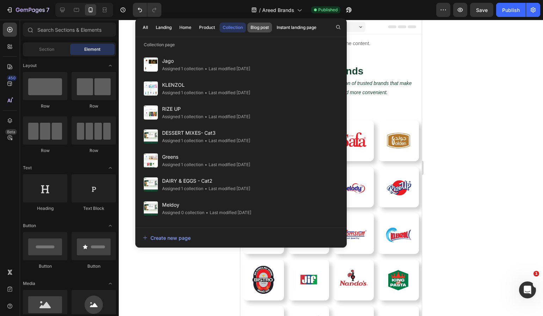
click at [269, 31] on button "Blog post" at bounding box center [259, 28] width 25 height 10
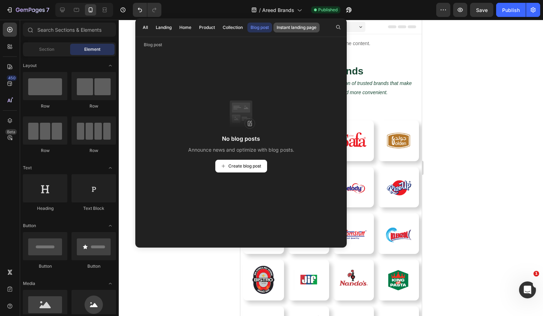
click at [304, 26] on div "Instant landing page" at bounding box center [297, 27] width 40 height 6
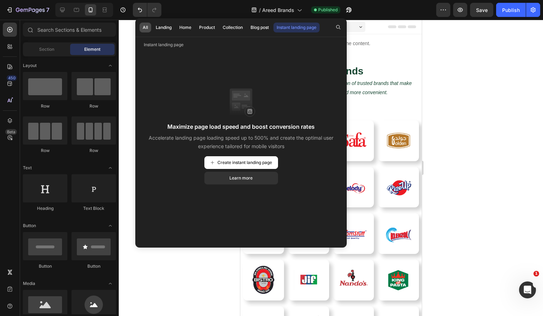
click at [150, 28] on button "All" at bounding box center [146, 28] width 12 height 10
